Goal: Task Accomplishment & Management: Manage account settings

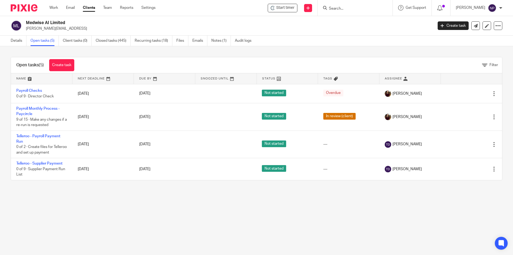
click at [344, 10] on input "Search" at bounding box center [352, 8] width 48 height 5
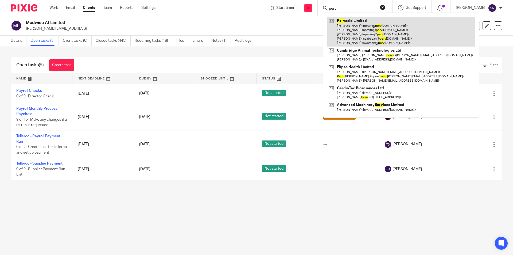
type input "perv"
click at [358, 23] on link at bounding box center [401, 32] width 148 height 30
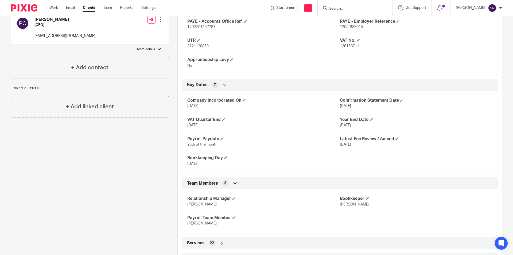
scroll to position [286, 0]
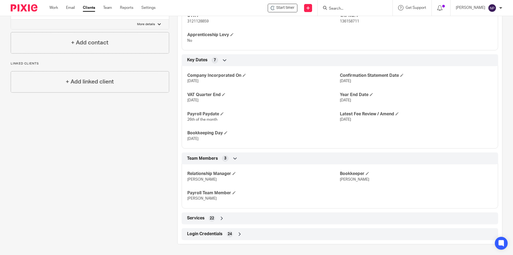
click at [233, 236] on div "Login Credentials 24" at bounding box center [340, 233] width 308 height 9
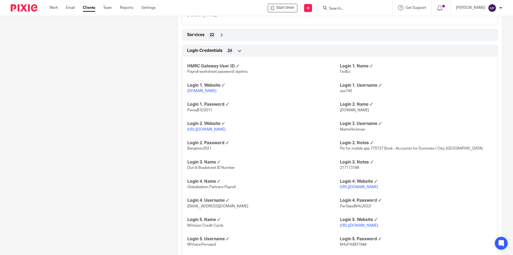
scroll to position [473, 0]
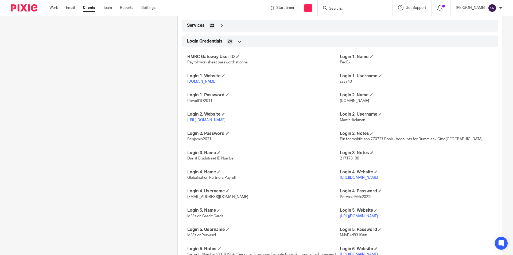
click at [221, 123] on p "https://www1.secure.hsbcnet.com/" at bounding box center [263, 119] width 152 height 5
click at [221, 122] on link "https://www1.secure.hsbcnet.com/" at bounding box center [206, 120] width 38 height 4
click at [352, 117] on h4 "Login 2. Username" at bounding box center [416, 114] width 152 height 6
click at [350, 122] on span "MartinHickman" at bounding box center [352, 120] width 25 height 4
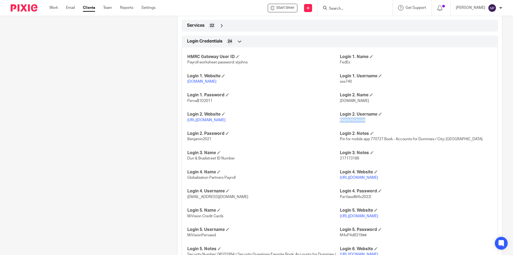
copy span "MartinHickman"
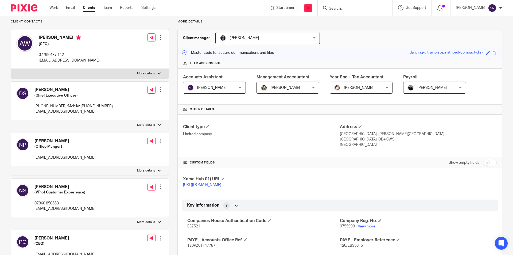
scroll to position [0, 0]
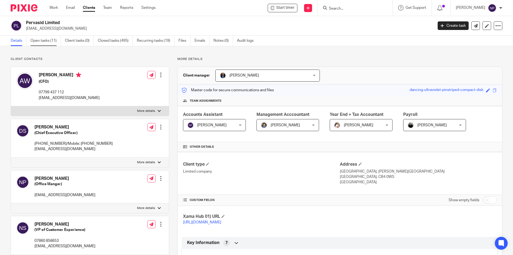
click at [50, 40] on link "Open tasks (11)" at bounding box center [45, 41] width 30 height 10
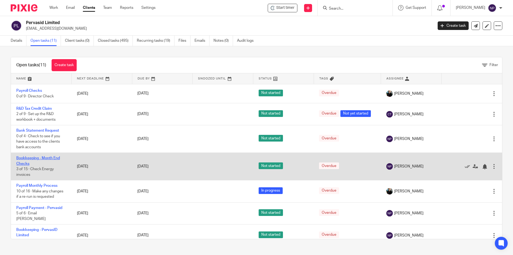
click at [46, 159] on link "Bookkeeping - Month End Checks" at bounding box center [38, 160] width 44 height 9
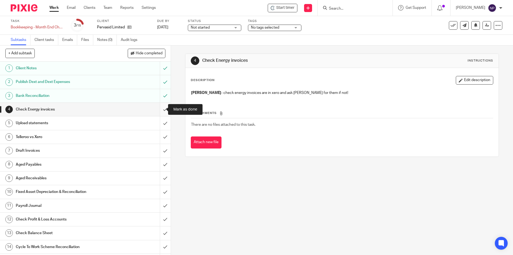
click at [162, 109] on input "submit" at bounding box center [85, 109] width 171 height 13
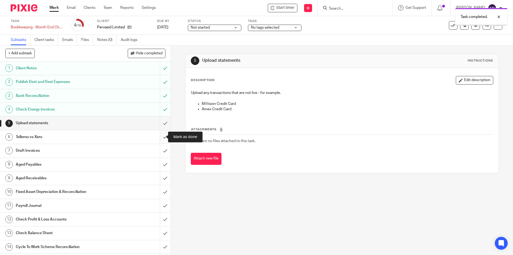
click at [162, 136] on input "submit" at bounding box center [85, 136] width 171 height 13
click at [162, 190] on input "submit" at bounding box center [85, 191] width 171 height 13
click at [160, 201] on input "submit" at bounding box center [85, 205] width 171 height 13
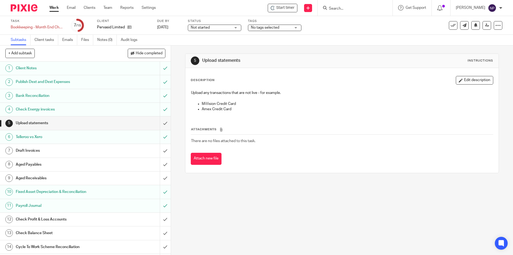
click at [197, 26] on span "Not started" at bounding box center [200, 28] width 19 height 4
click at [222, 47] on li "In progress" at bounding box center [214, 47] width 53 height 11
click at [130, 27] on icon at bounding box center [129, 27] width 4 height 4
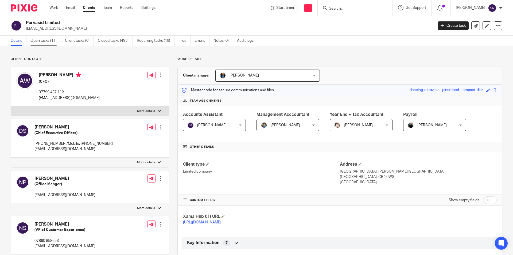
click at [42, 42] on link "Open tasks (11)" at bounding box center [45, 41] width 30 height 10
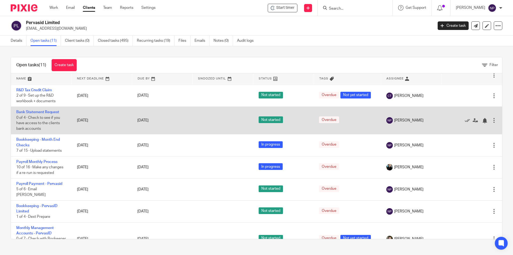
scroll to position [27, 0]
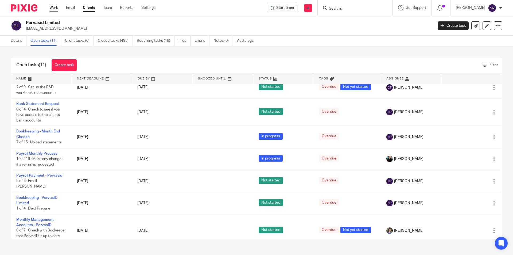
click at [57, 9] on link "Work" at bounding box center [53, 7] width 9 height 5
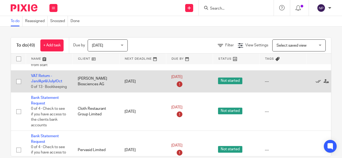
scroll to position [27, 0]
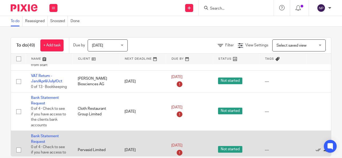
click at [281, 134] on td "---" at bounding box center [282, 150] width 47 height 38
